Goal: Navigation & Orientation: Find specific page/section

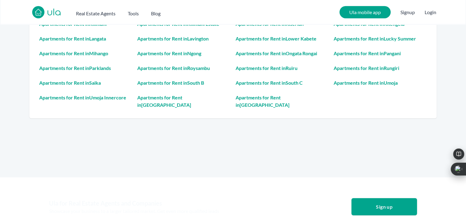
scroll to position [1536, 0]
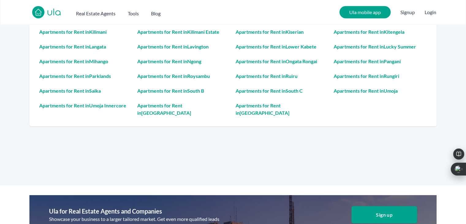
click at [150, 132] on div "Apartments and Houses for Rent in Kenya Homes and Real Estate by Towns Browse a…" at bounding box center [233, 43] width 466 height 285
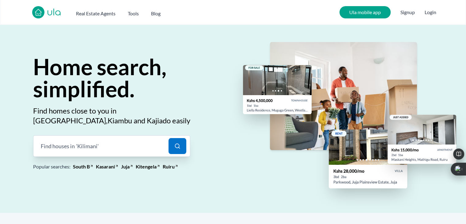
scroll to position [0, 0]
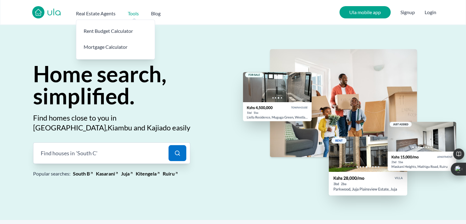
click at [137, 13] on h2 "Tools" at bounding box center [133, 13] width 11 height 7
click at [134, 14] on h2 "Tools" at bounding box center [133, 13] width 11 height 7
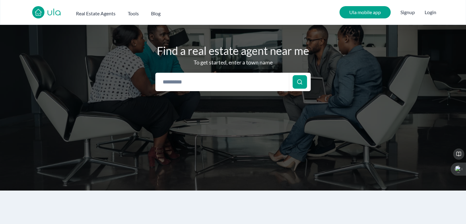
scroll to position [9, 0]
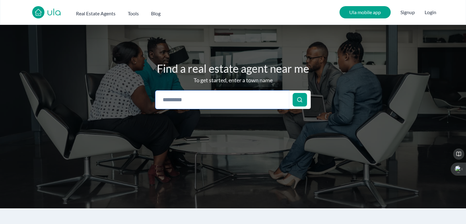
click at [208, 107] on body "Are you a real estate agent? Reach more buyers and renters. Sign up ula Real Es…" at bounding box center [233, 184] width 466 height 386
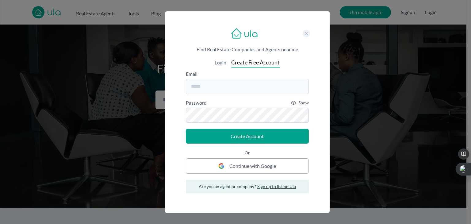
click at [307, 30] on span at bounding box center [306, 33] width 7 height 7
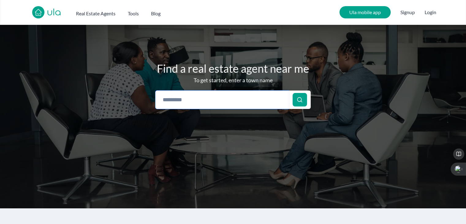
click at [226, 94] on body "Are you a real estate agent? Reach more buyers and renters. Sign up ula Real Es…" at bounding box center [233, 184] width 466 height 386
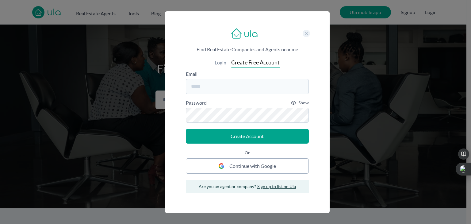
click at [308, 32] on icon at bounding box center [306, 33] width 3 height 3
